Goal: Use online tool/utility

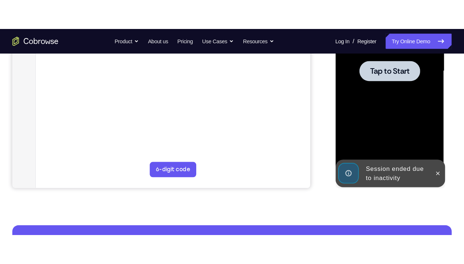
scroll to position [191, 0]
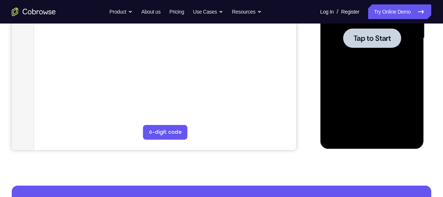
click at [371, 34] on span "Tap to Start" at bounding box center [371, 37] width 37 height 7
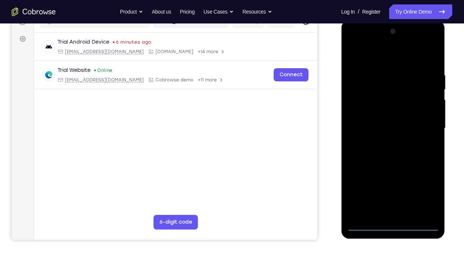
scroll to position [102, 0]
click at [392, 196] on div at bounding box center [392, 127] width 92 height 205
click at [425, 189] on div at bounding box center [392, 127] width 92 height 205
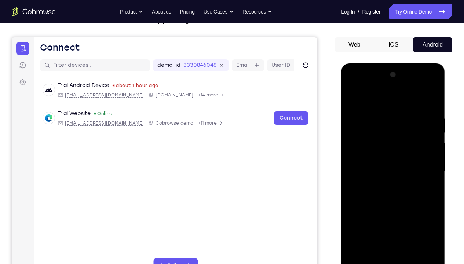
scroll to position [56, 0]
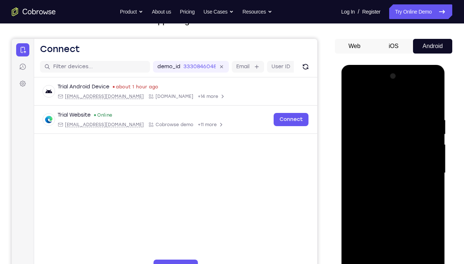
click at [422, 87] on div at bounding box center [392, 172] width 92 height 205
click at [354, 85] on div at bounding box center [392, 172] width 92 height 205
click at [422, 169] on div at bounding box center [392, 172] width 92 height 205
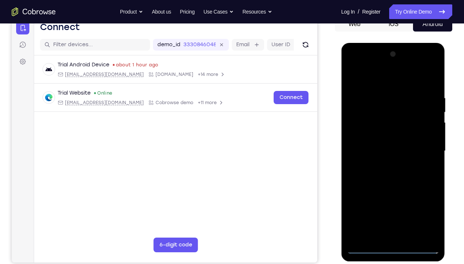
scroll to position [78, 0]
click at [383, 164] on div at bounding box center [392, 151] width 92 height 205
click at [376, 145] on div at bounding box center [392, 151] width 92 height 205
click at [380, 138] on div at bounding box center [392, 151] width 92 height 205
click at [382, 149] on div at bounding box center [392, 151] width 92 height 205
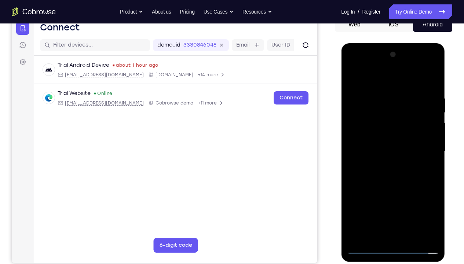
click at [398, 173] on div at bounding box center [392, 151] width 92 height 205
click at [394, 172] on div at bounding box center [392, 151] width 92 height 205
click at [384, 92] on div at bounding box center [392, 151] width 92 height 205
click at [433, 85] on div at bounding box center [392, 151] width 92 height 205
click at [381, 91] on div at bounding box center [392, 151] width 92 height 205
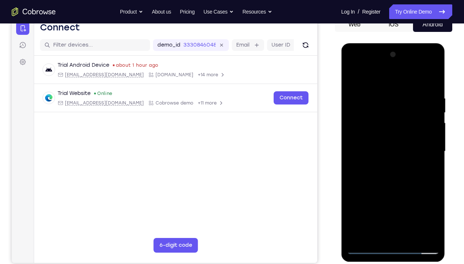
drag, startPoint x: 429, startPoint y: 144, endPoint x: 400, endPoint y: 148, distance: 29.9
click at [400, 148] on div at bounding box center [392, 151] width 92 height 205
drag, startPoint x: 426, startPoint y: 161, endPoint x: 373, endPoint y: 151, distance: 53.7
click at [373, 151] on div at bounding box center [392, 151] width 92 height 205
drag, startPoint x: 411, startPoint y: 155, endPoint x: 379, endPoint y: 153, distance: 31.2
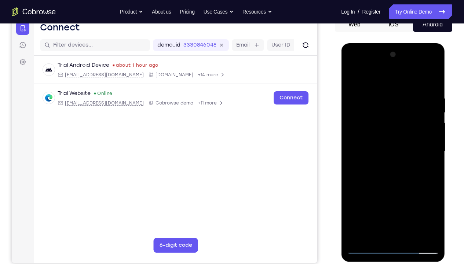
click at [379, 153] on div at bounding box center [392, 151] width 92 height 205
click at [355, 78] on div at bounding box center [392, 151] width 92 height 205
click at [356, 81] on div at bounding box center [392, 151] width 92 height 205
click at [351, 74] on div at bounding box center [392, 151] width 92 height 205
drag, startPoint x: 428, startPoint y: 133, endPoint x: 373, endPoint y: 144, distance: 56.4
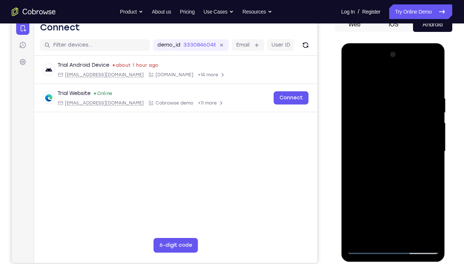
click at [373, 144] on div at bounding box center [392, 151] width 92 height 205
drag, startPoint x: 434, startPoint y: 150, endPoint x: 383, endPoint y: 149, distance: 50.6
click at [383, 149] on div at bounding box center [392, 151] width 92 height 205
drag, startPoint x: 418, startPoint y: 157, endPoint x: 382, endPoint y: 164, distance: 35.8
click at [382, 164] on div at bounding box center [392, 151] width 92 height 205
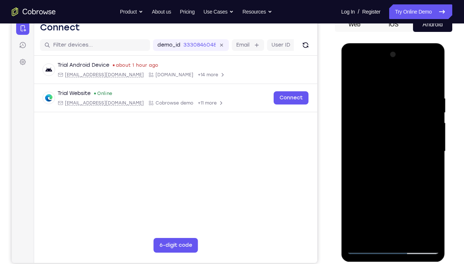
click at [432, 77] on div at bounding box center [392, 151] width 92 height 205
click at [433, 135] on div at bounding box center [392, 151] width 92 height 205
click at [432, 135] on div at bounding box center [392, 151] width 92 height 205
click at [407, 196] on div at bounding box center [392, 151] width 92 height 205
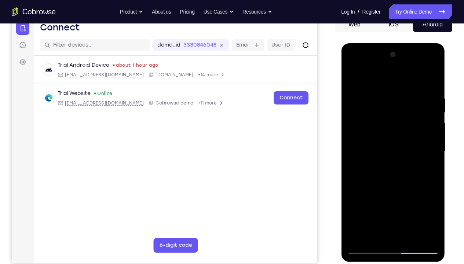
click at [390, 187] on div at bounding box center [392, 151] width 92 height 205
click at [433, 111] on div at bounding box center [392, 151] width 92 height 205
click at [436, 111] on div at bounding box center [392, 151] width 92 height 205
click at [355, 76] on div at bounding box center [392, 151] width 92 height 205
click at [374, 196] on div at bounding box center [392, 151] width 92 height 205
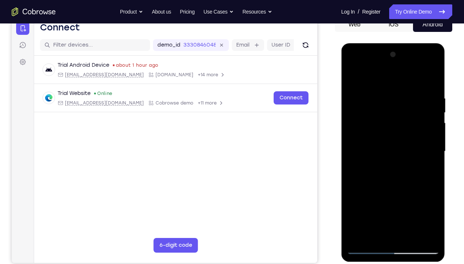
click at [429, 99] on div at bounding box center [392, 151] width 92 height 205
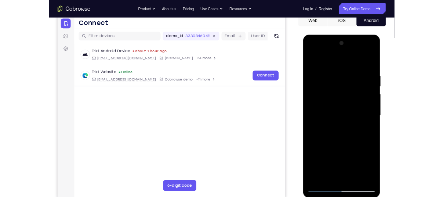
scroll to position [74, 0]
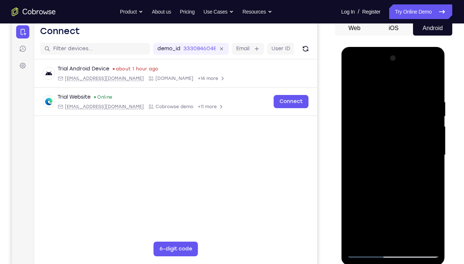
click at [353, 77] on div at bounding box center [392, 154] width 92 height 205
click at [400, 155] on div at bounding box center [392, 154] width 92 height 205
click at [433, 154] on div at bounding box center [392, 154] width 92 height 205
